Goal: Find specific page/section: Find specific page/section

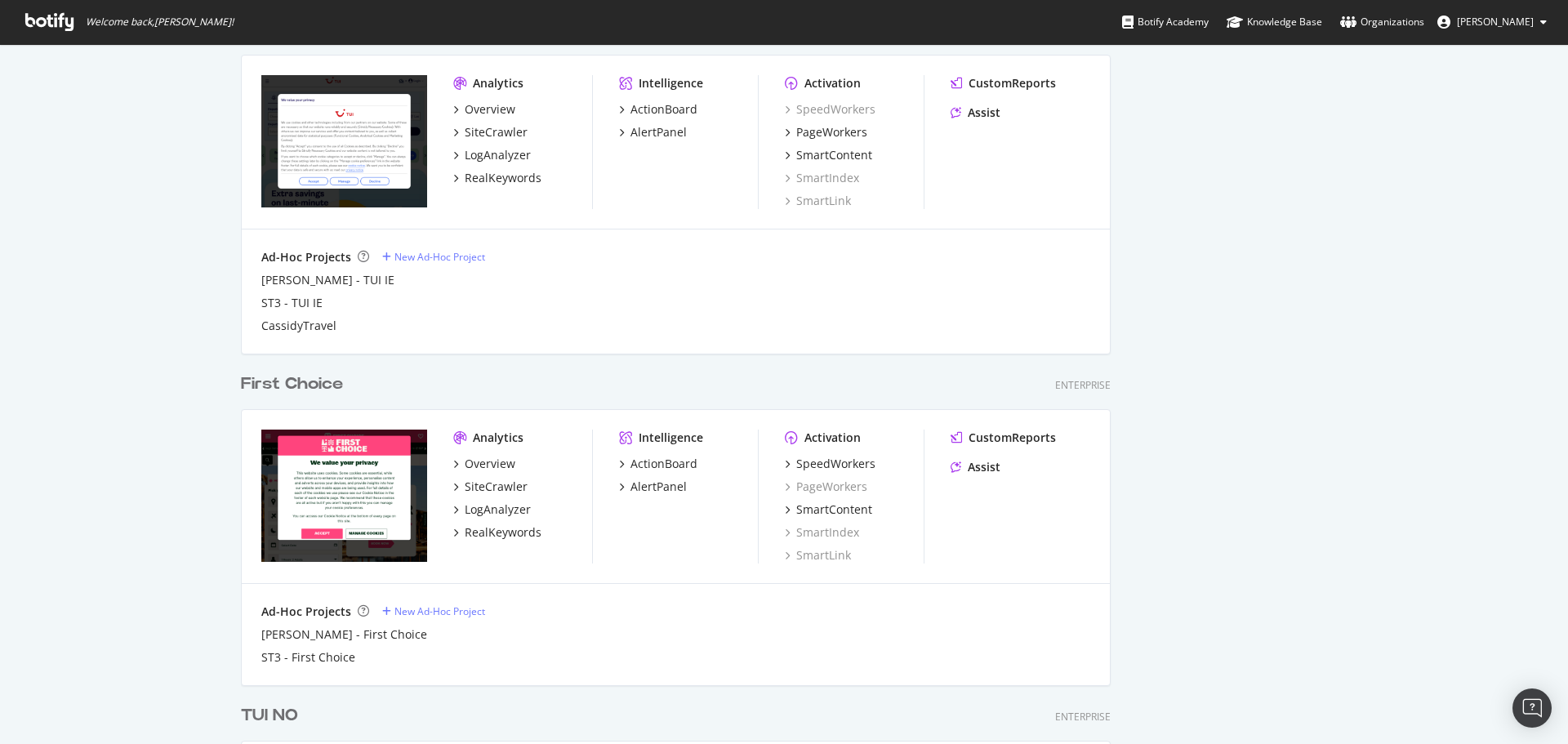
scroll to position [2056, 0]
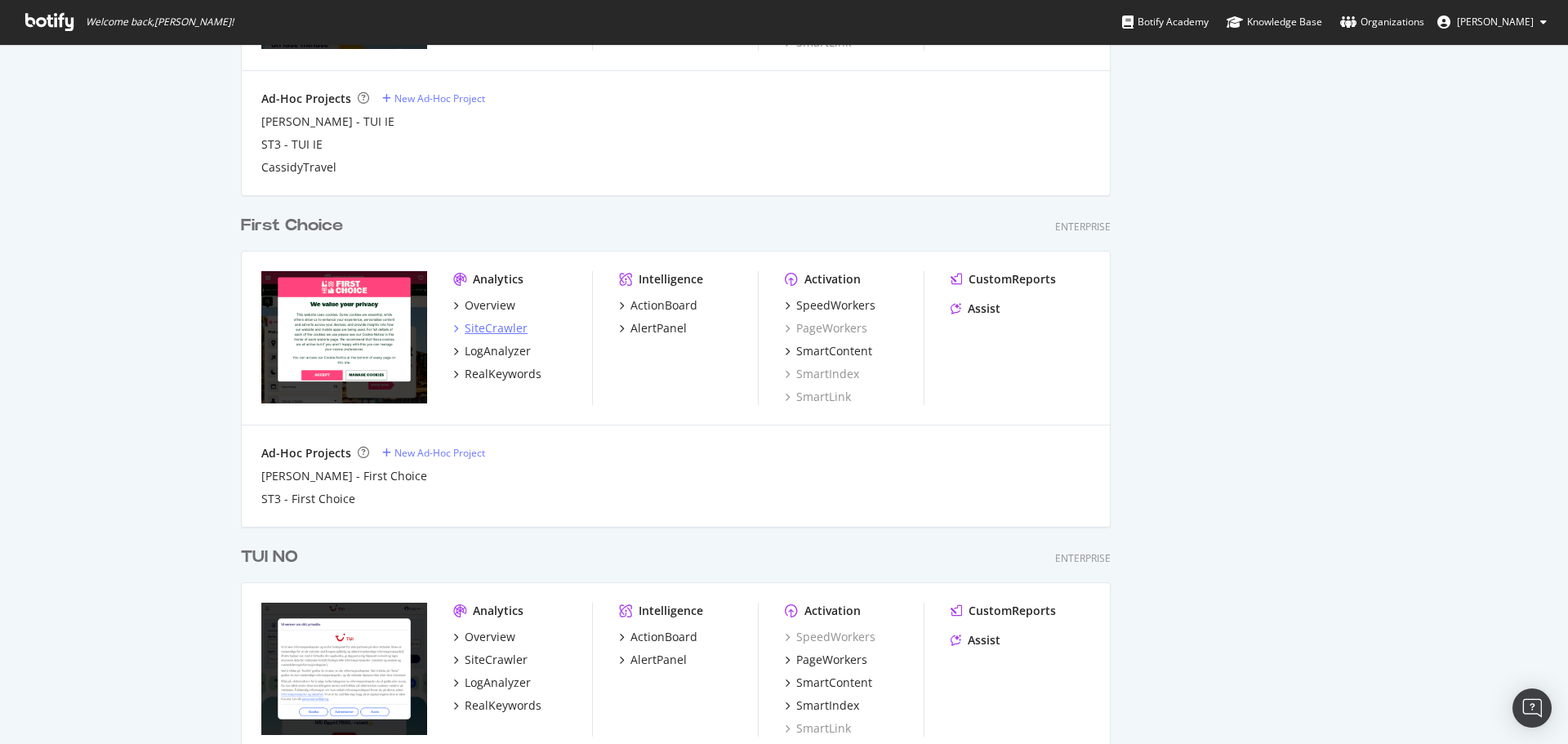
click at [478, 327] on div "SiteCrawler" at bounding box center [496, 328] width 63 height 16
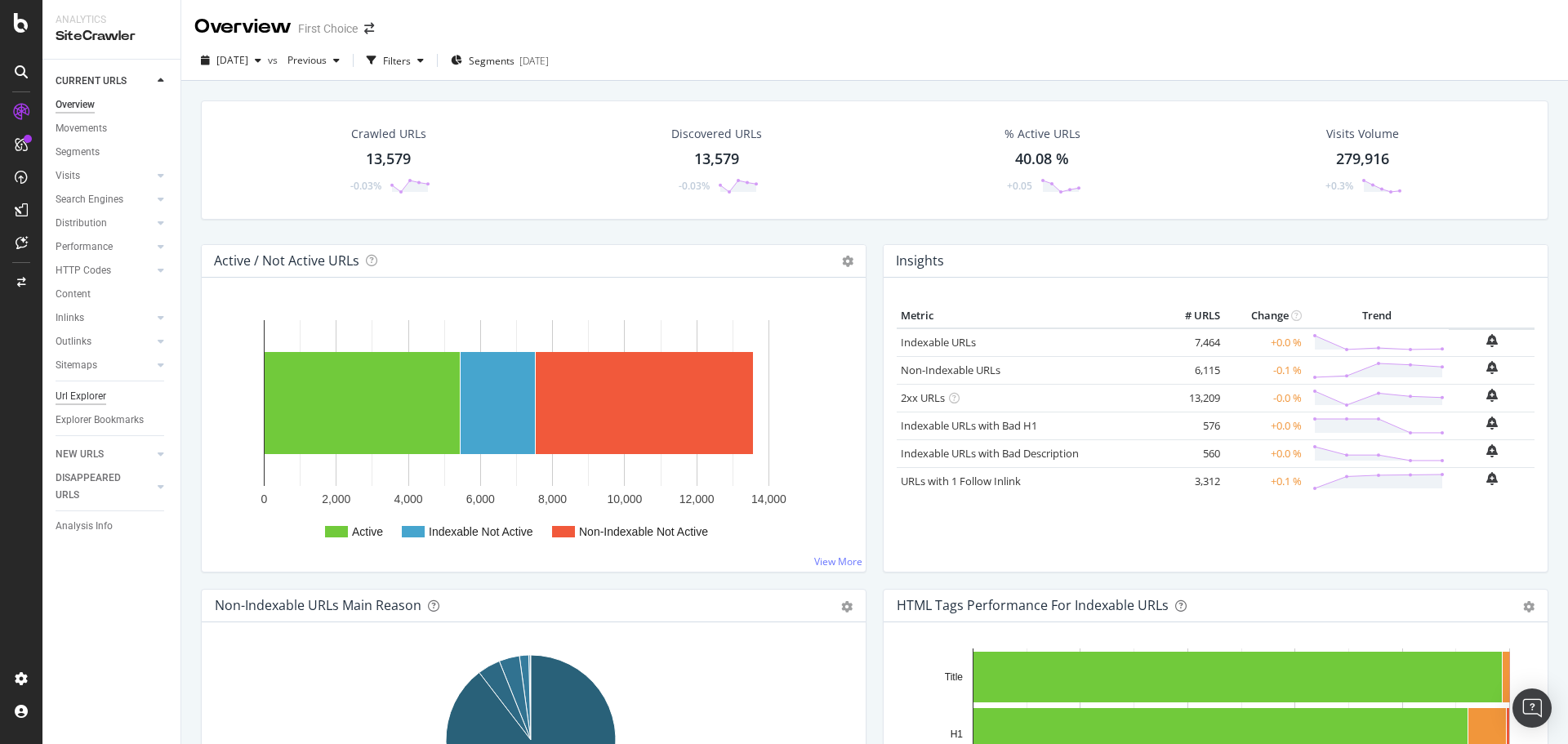
click at [85, 396] on div "Url Explorer" at bounding box center [81, 397] width 51 height 17
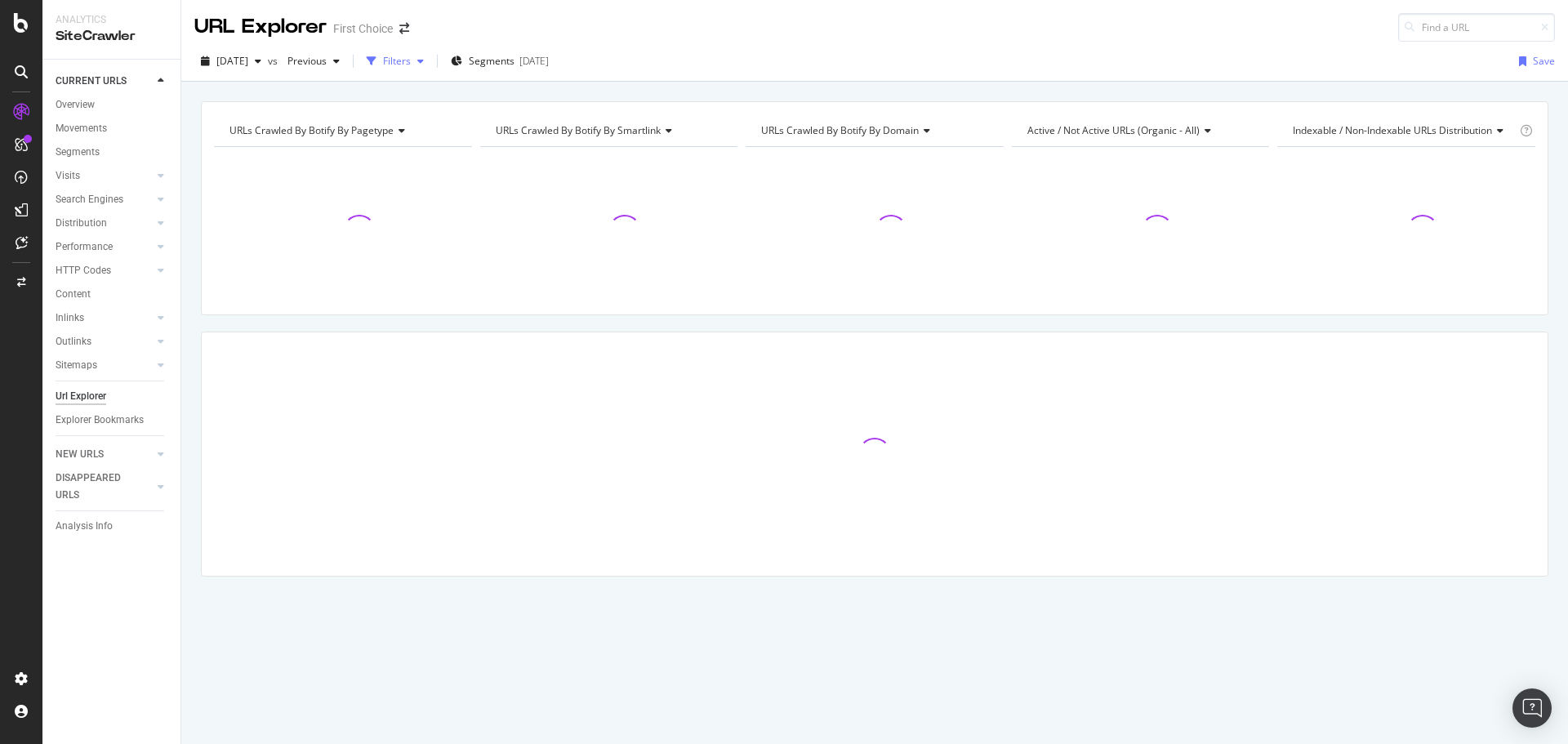
click at [424, 65] on icon "button" at bounding box center [421, 61] width 7 height 10
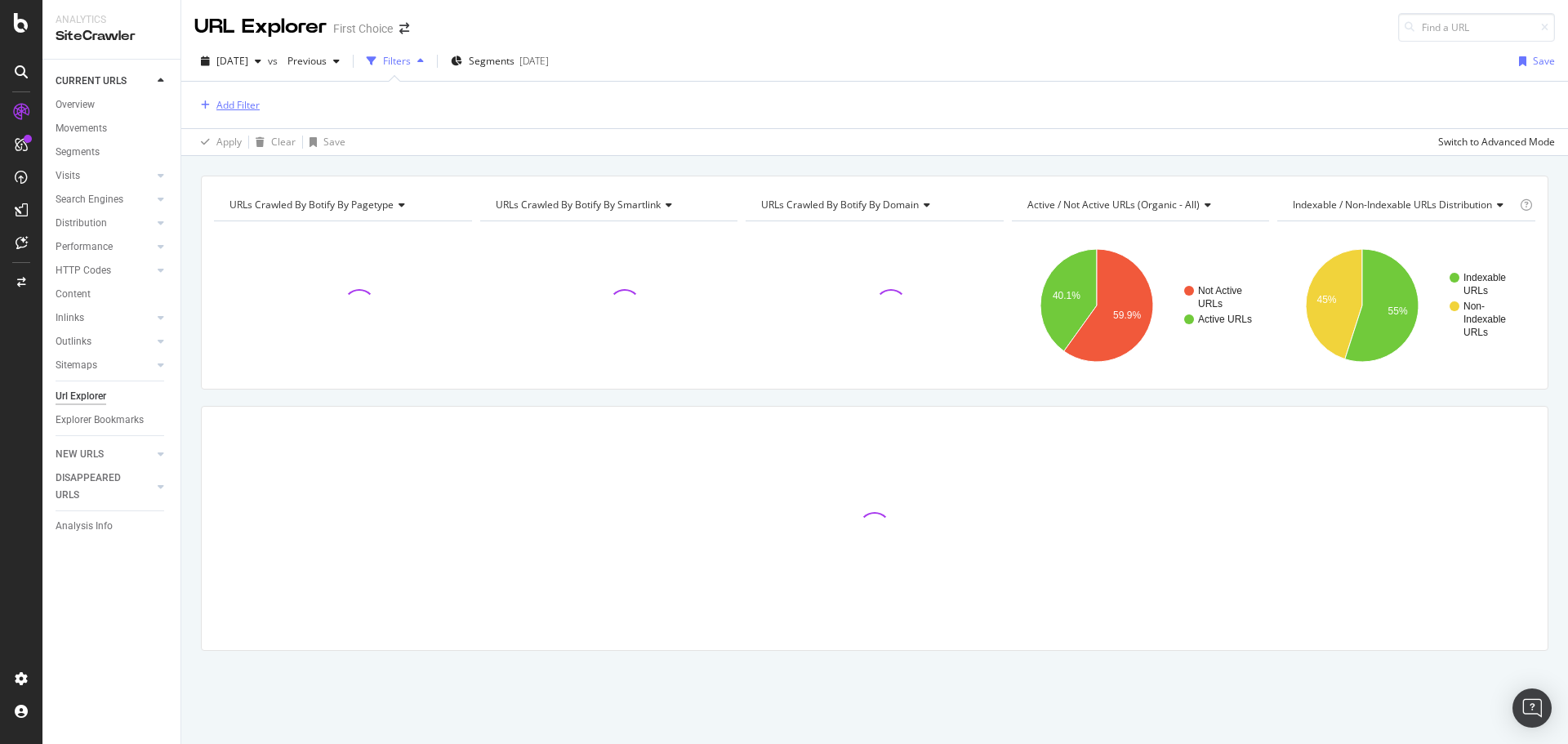
click at [212, 101] on div "button" at bounding box center [205, 105] width 22 height 10
